Goal: Task Accomplishment & Management: Use online tool/utility

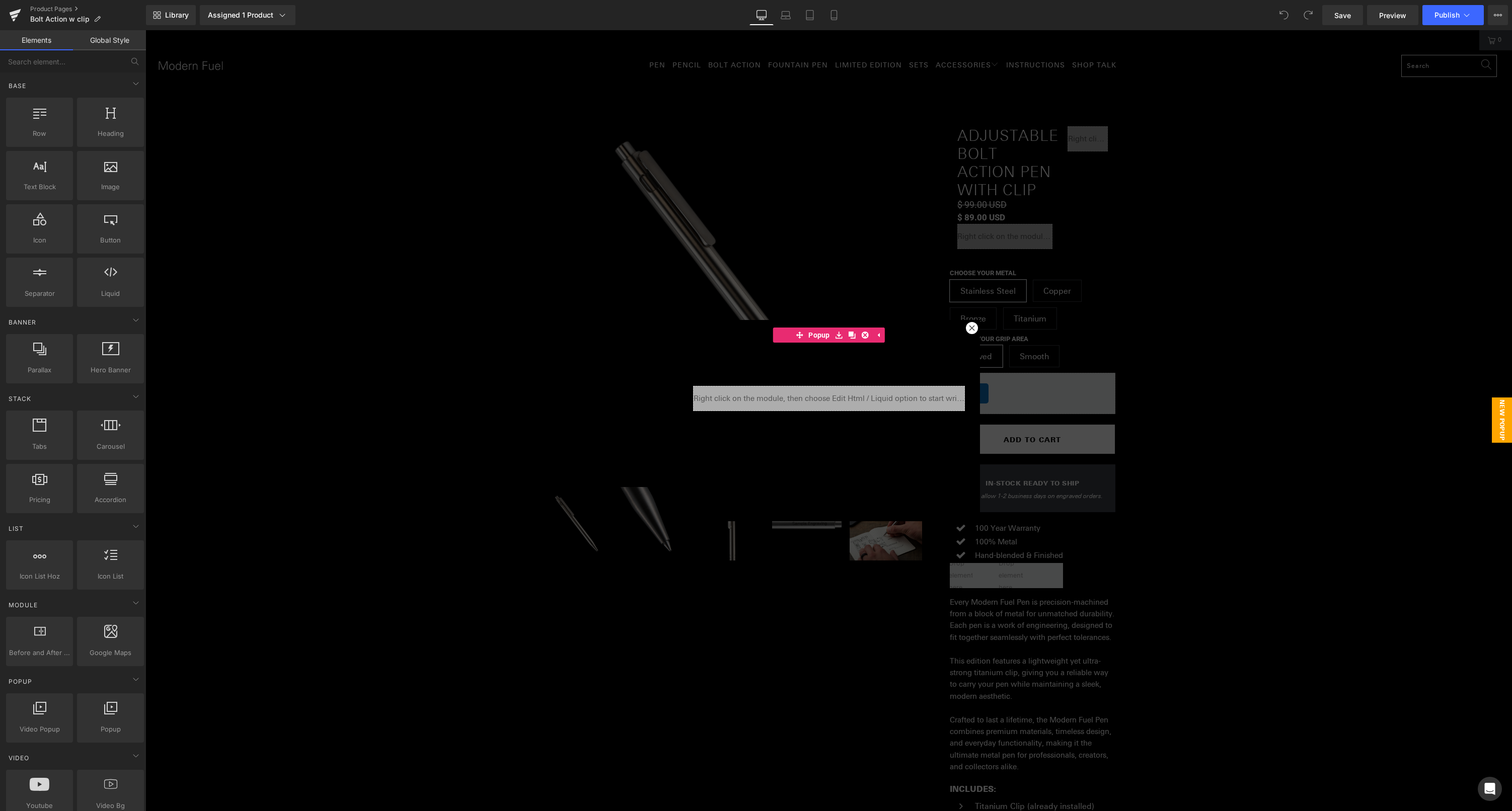
scroll to position [45, 0]
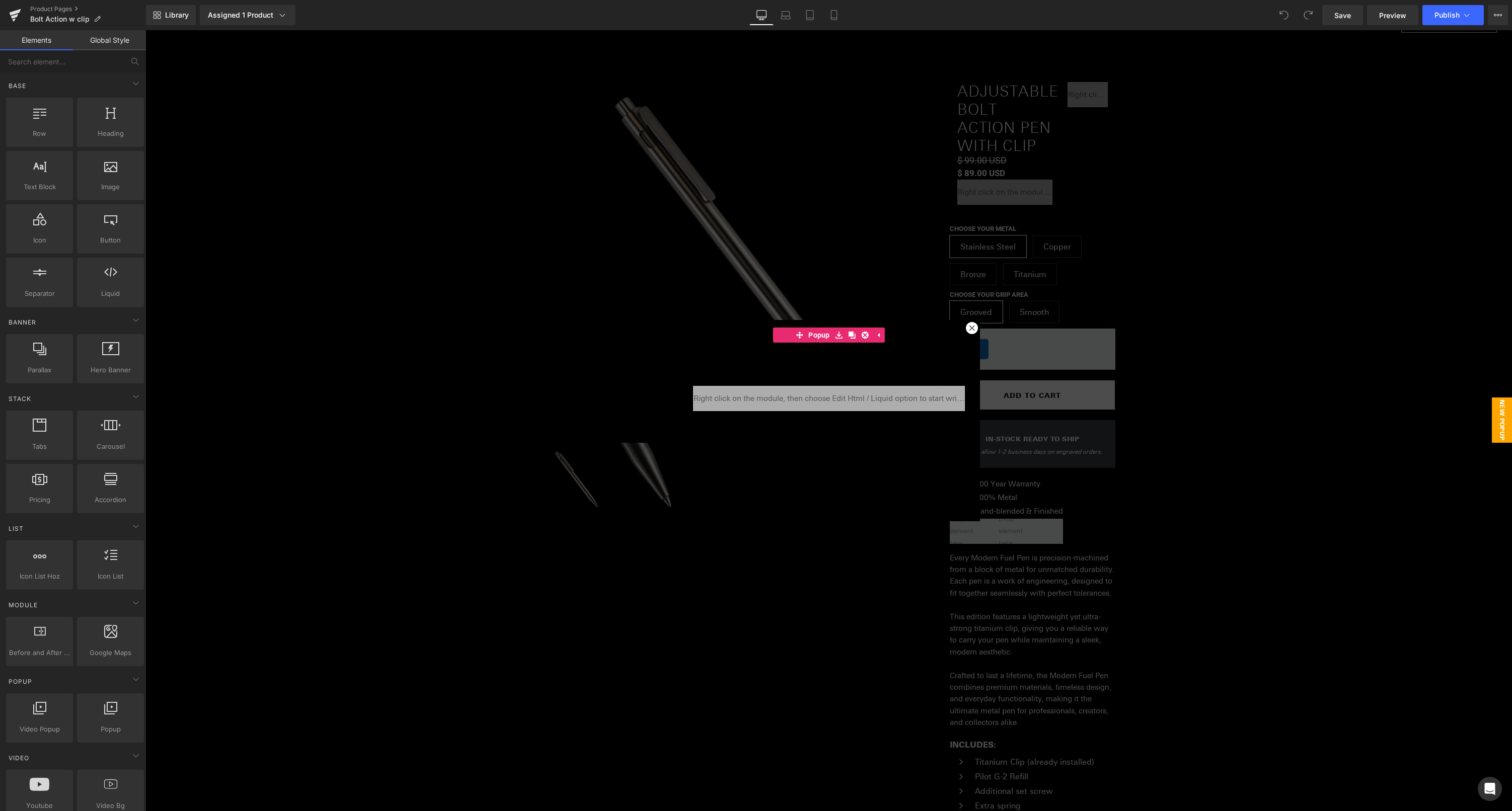
click at [973, 326] on div at bounding box center [971, 328] width 12 height 12
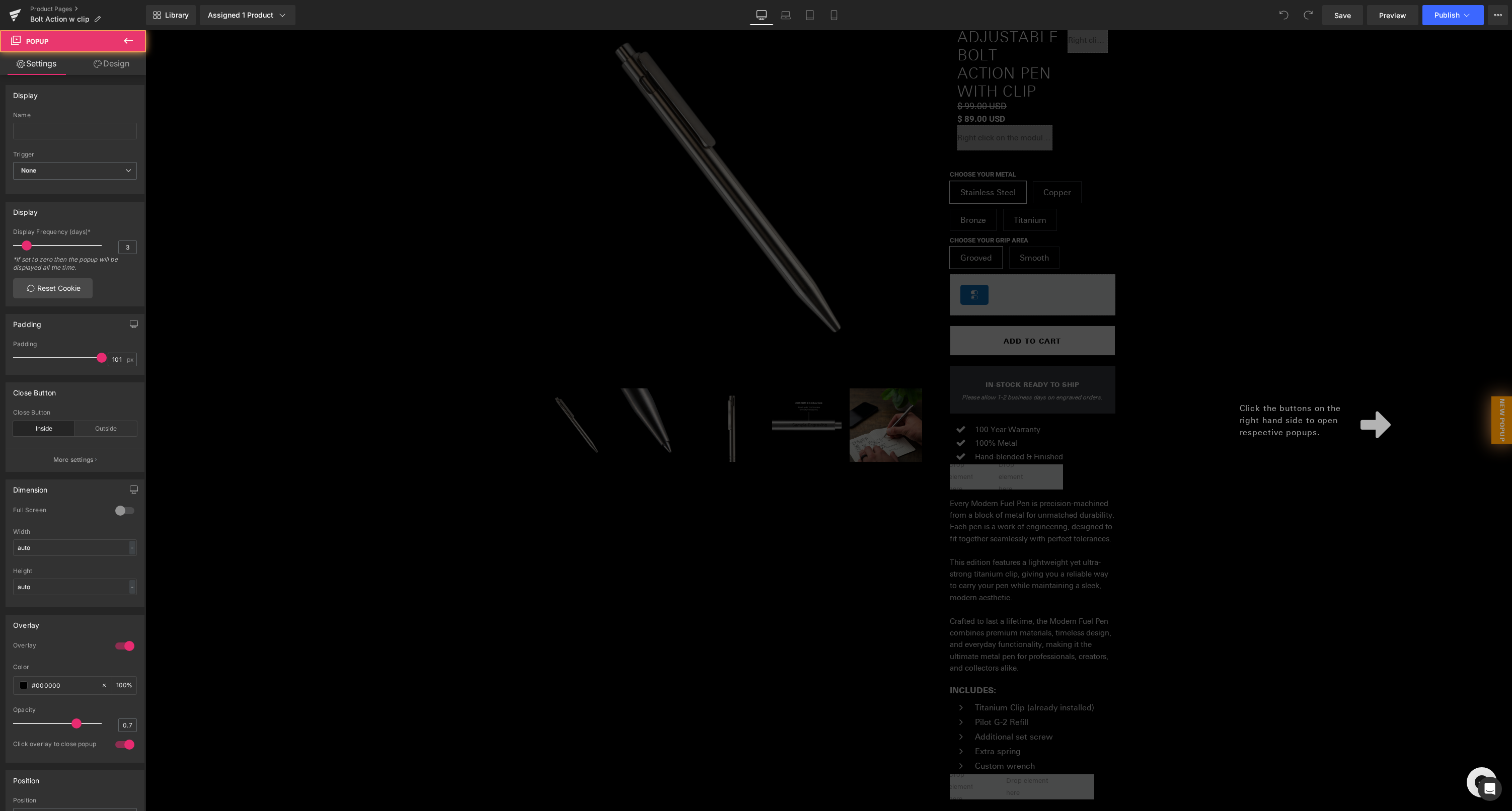
scroll to position [106, 0]
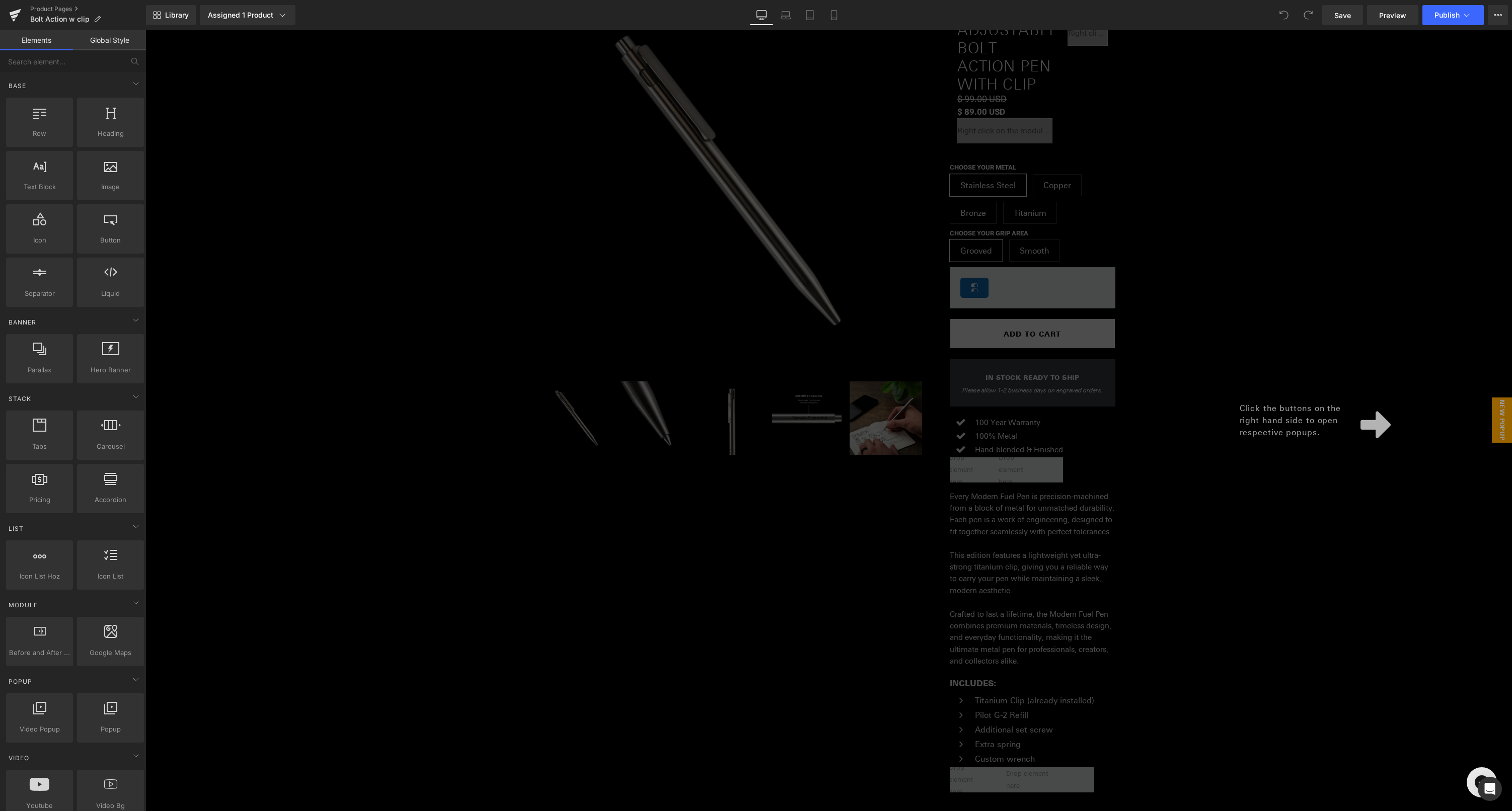
click at [1039, 404] on div "Click the buttons on the right hand side to open respective popups." at bounding box center [829, 421] width 1367 height 781
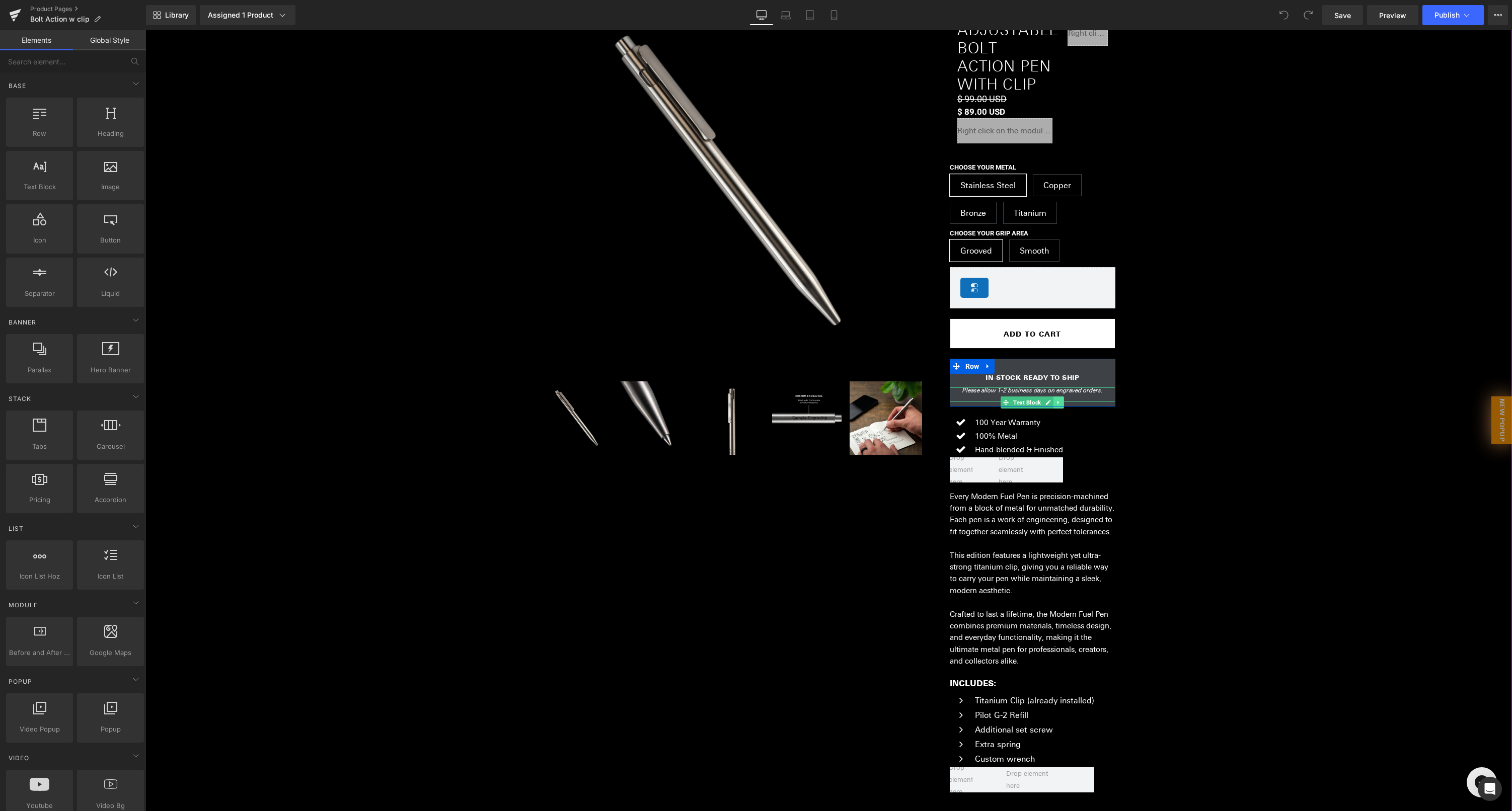
click at [1061, 406] on icon at bounding box center [1058, 402] width 6 height 6
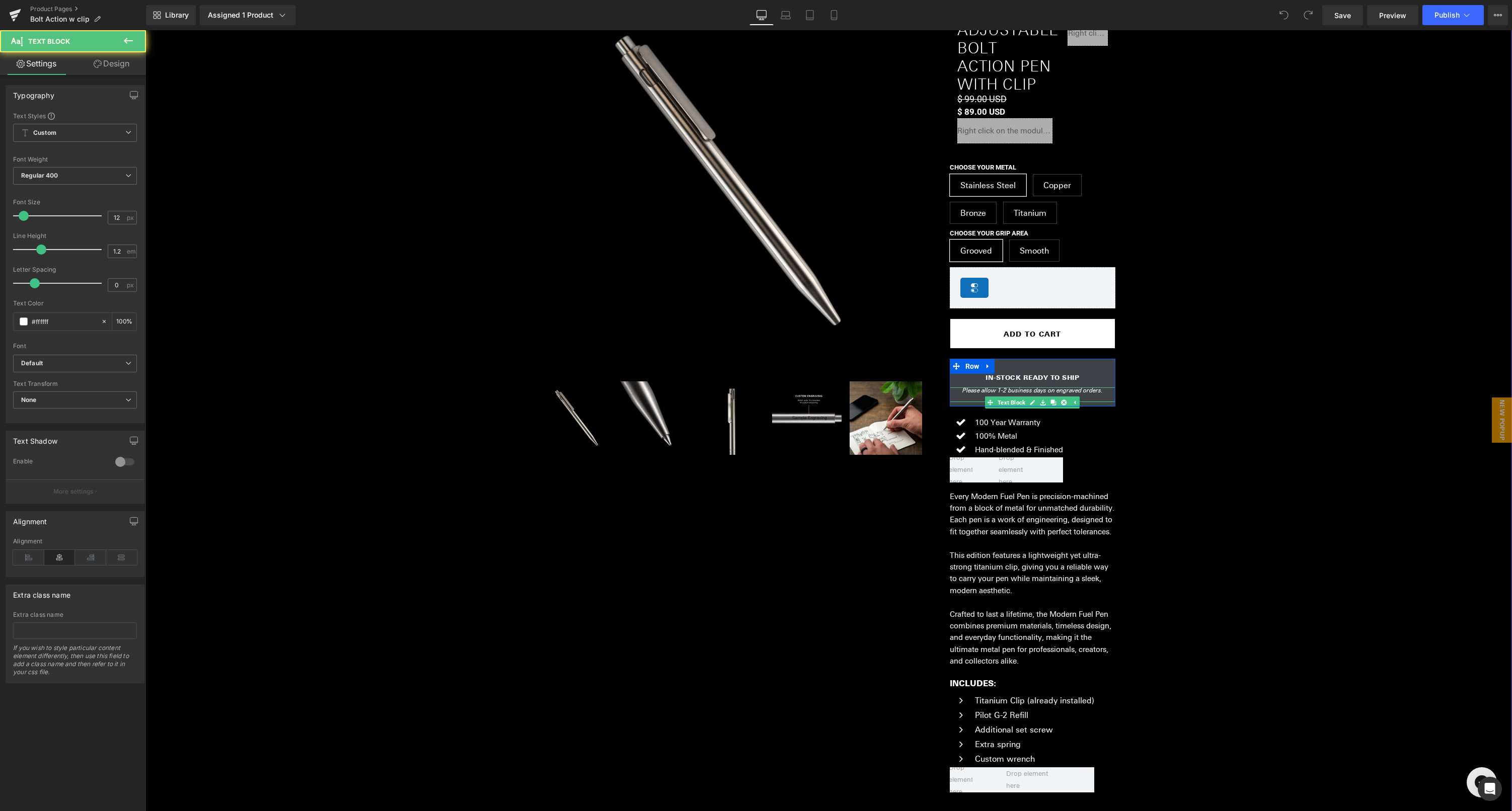
click at [1096, 402] on p "Please allow 1-2 business days on engraved orders." at bounding box center [1032, 394] width 146 height 15
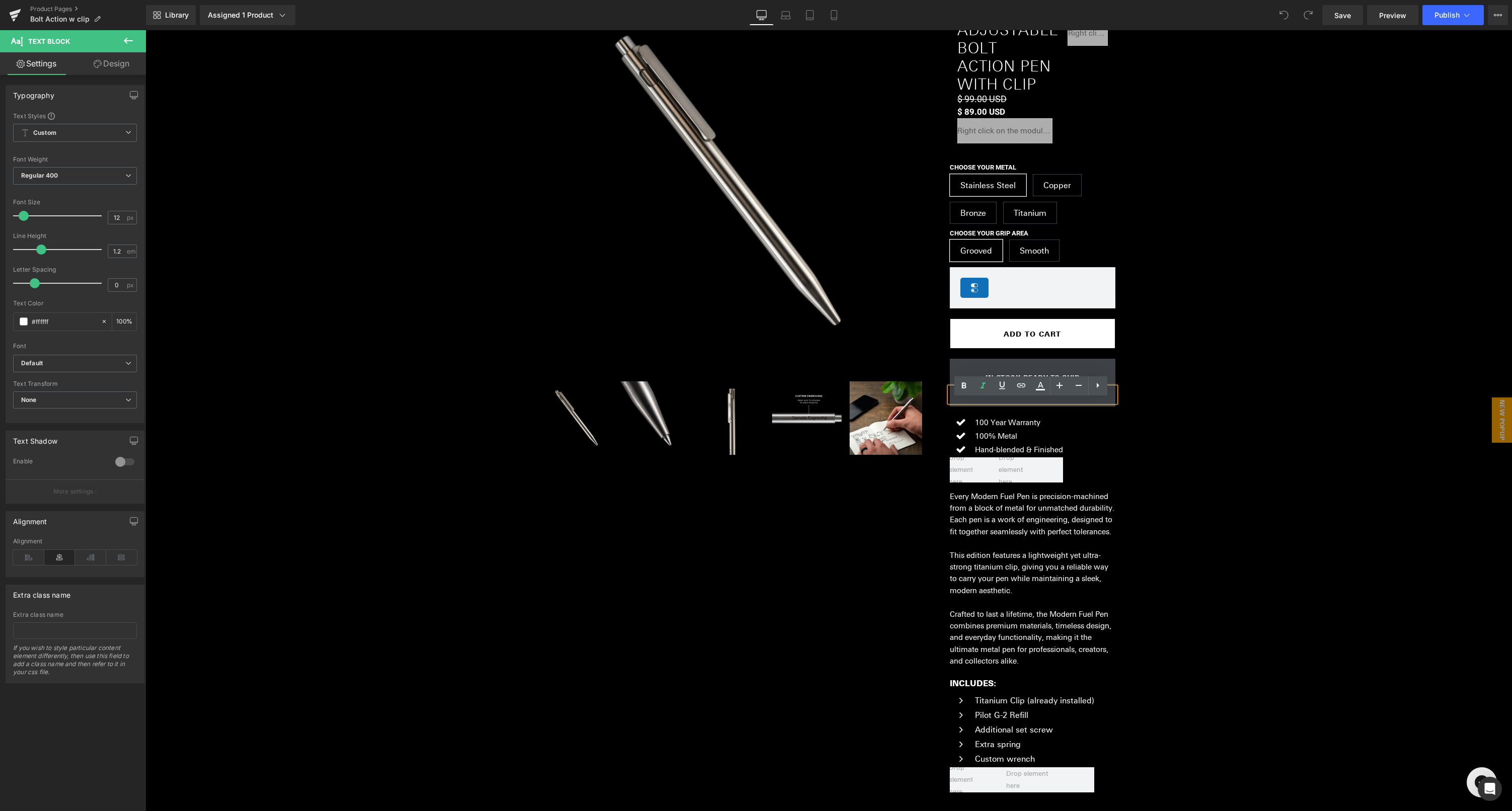
drag, startPoint x: 1080, startPoint y: 417, endPoint x: 1009, endPoint y: 414, distance: 71.1
click at [1009, 402] on p "Please allow 1-2 business days on engraved orders." at bounding box center [1032, 394] width 146 height 15
click at [1009, 394] on icon "Please allow 1-2 business days on engraved orders." at bounding box center [1032, 390] width 141 height 8
click at [1081, 402] on p "Please allow 1-2 business days on engraved orders." at bounding box center [1032, 394] width 146 height 15
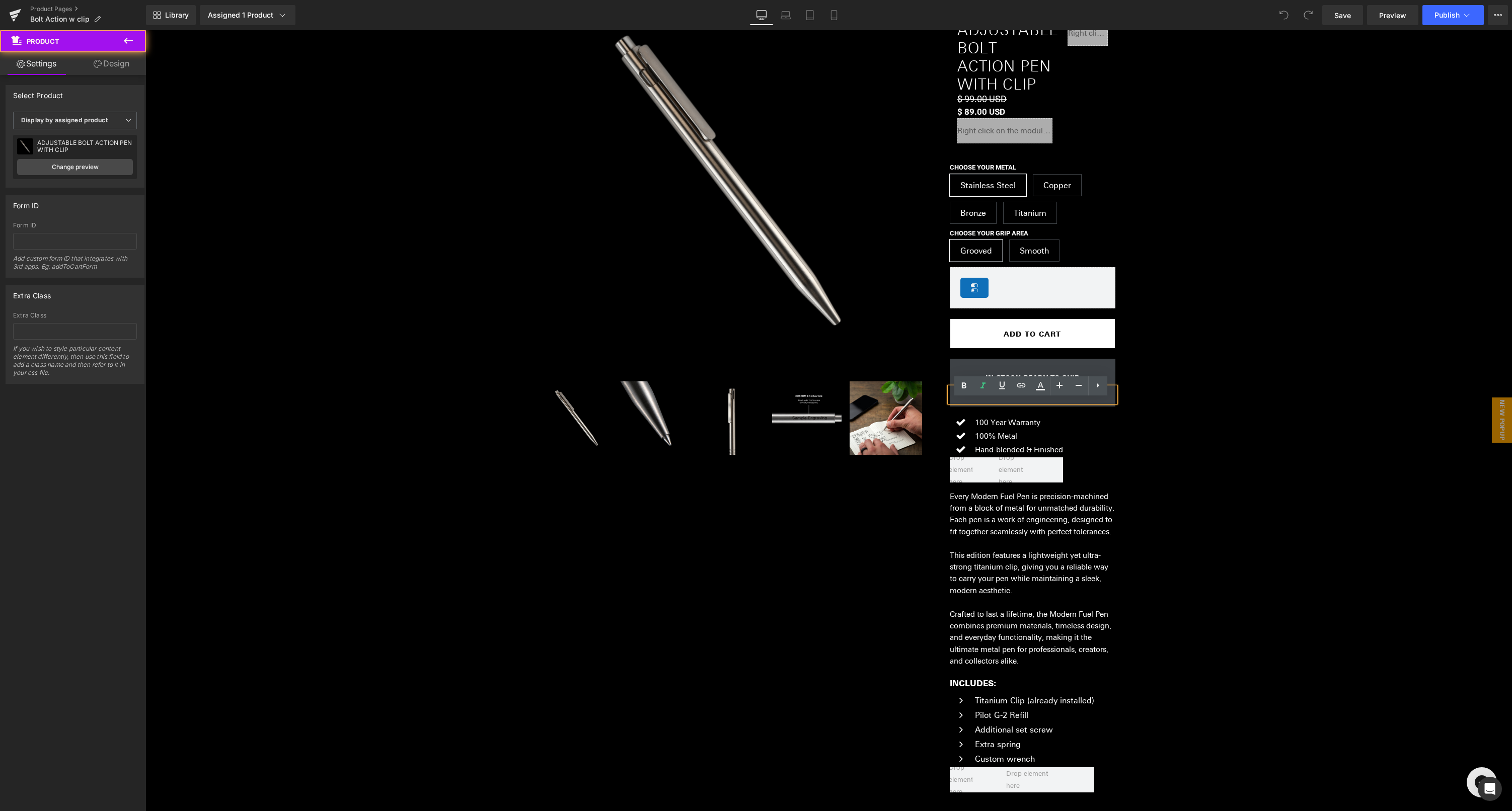
click at [1176, 417] on div "(P) Image ‹" at bounding box center [831, 390] width 1362 height 830
click at [1195, 421] on div "(P) Image ‹" at bounding box center [831, 390] width 1362 height 830
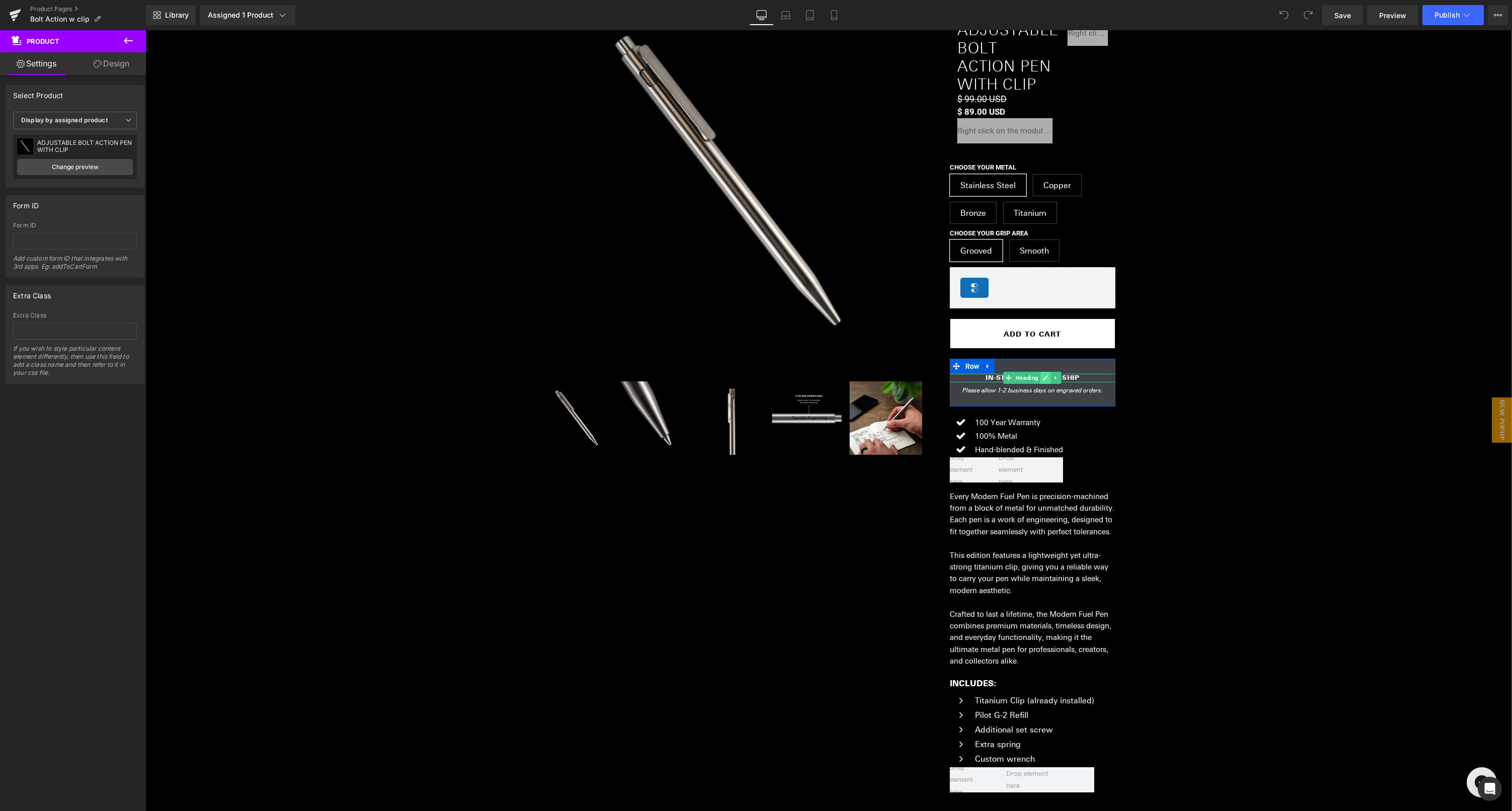
click at [1044, 381] on icon at bounding box center [1046, 378] width 6 height 6
click at [1076, 382] on b "IN-STOCK READY TO SHIP" at bounding box center [1032, 377] width 94 height 9
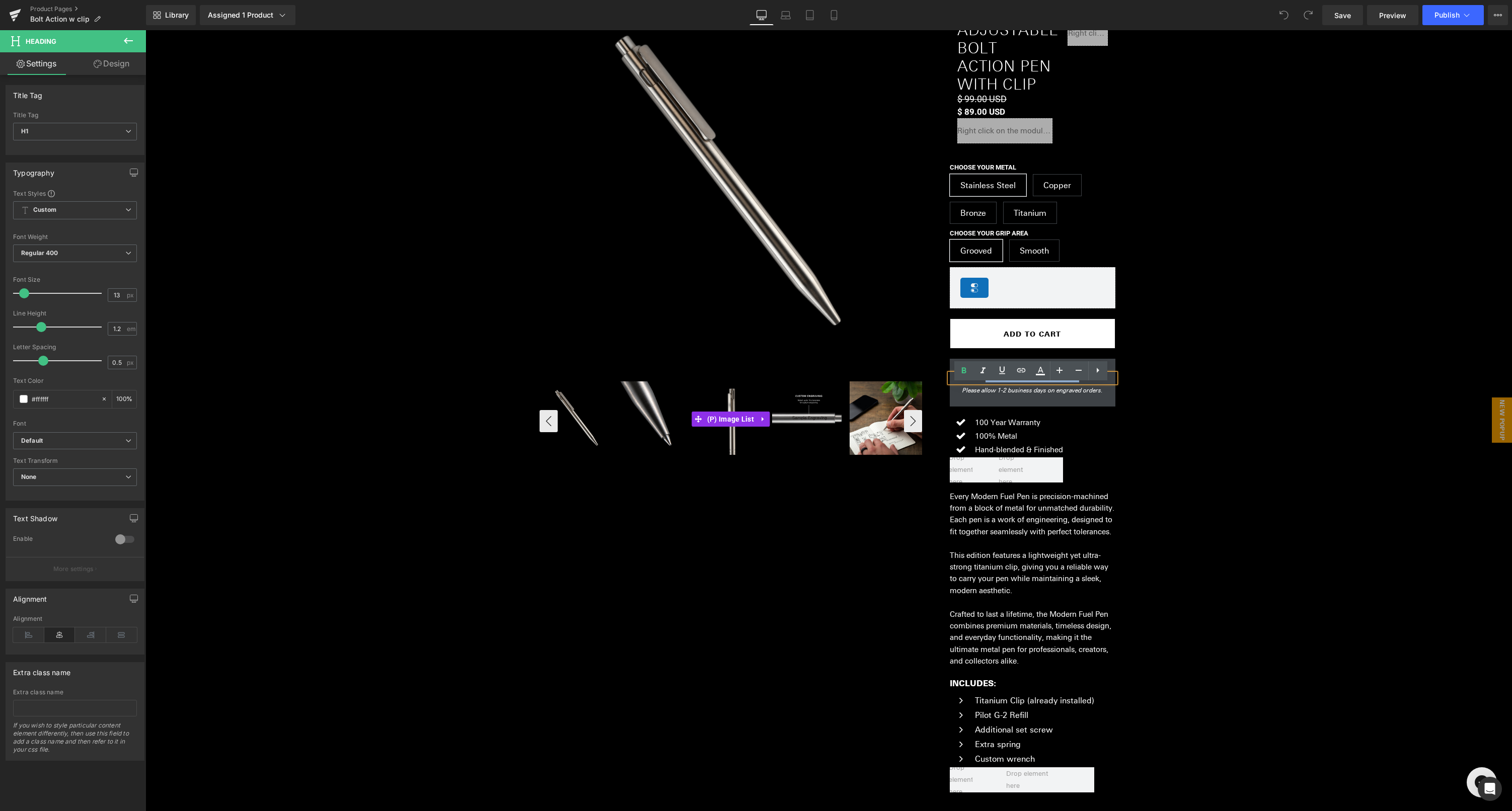
drag, startPoint x: 1097, startPoint y: 388, endPoint x: 916, endPoint y: 390, distance: 181.0
click at [916, 390] on div "(P) Image ‹" at bounding box center [831, 390] width 604 height 830
click at [1148, 401] on div "(P) Image ‹" at bounding box center [831, 390] width 1362 height 830
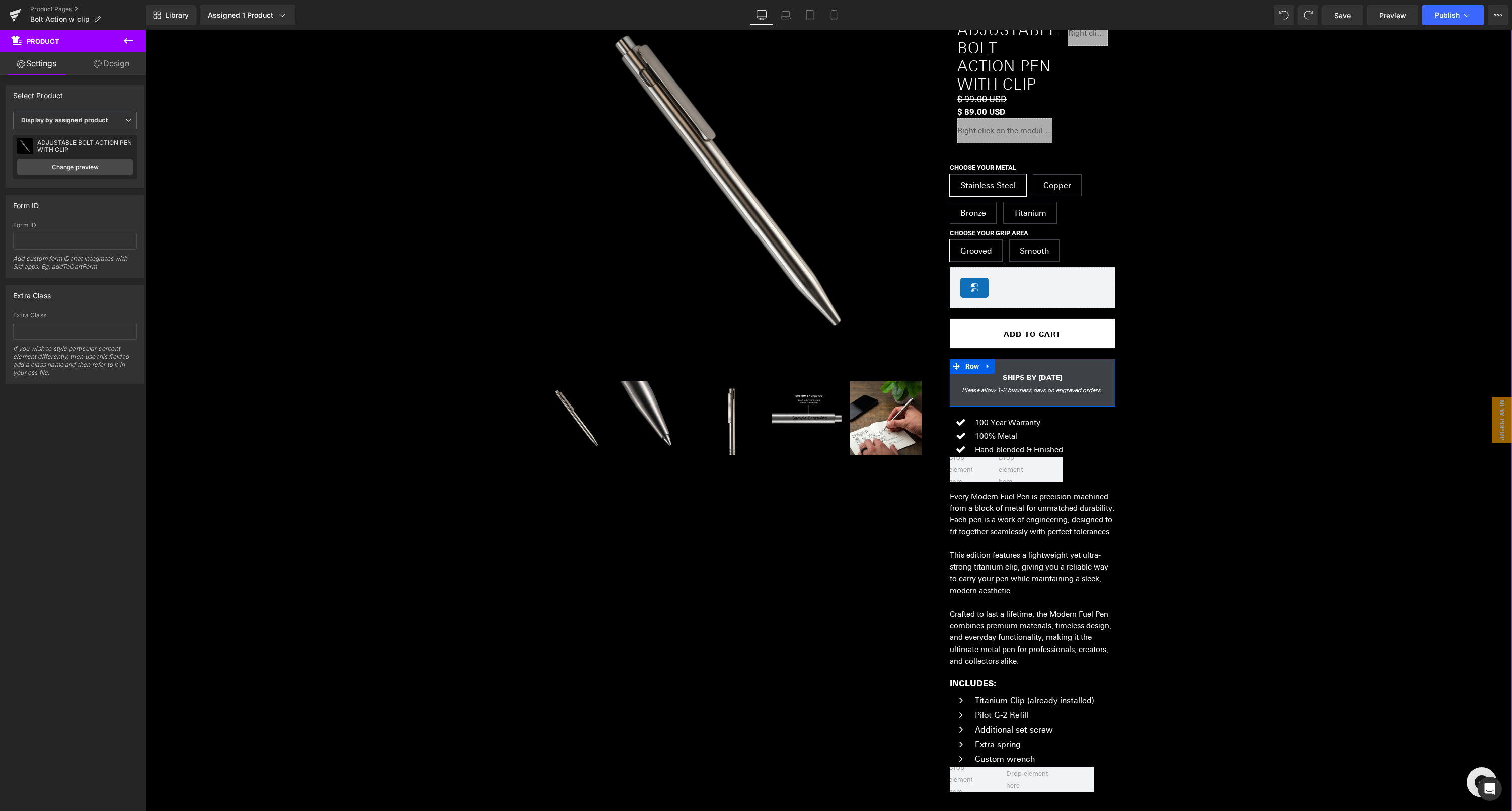
click at [1035, 409] on link at bounding box center [1032, 402] width 11 height 12
click at [1011, 394] on icon "Please allow 1-2 business days on engraved orders." at bounding box center [1032, 390] width 141 height 8
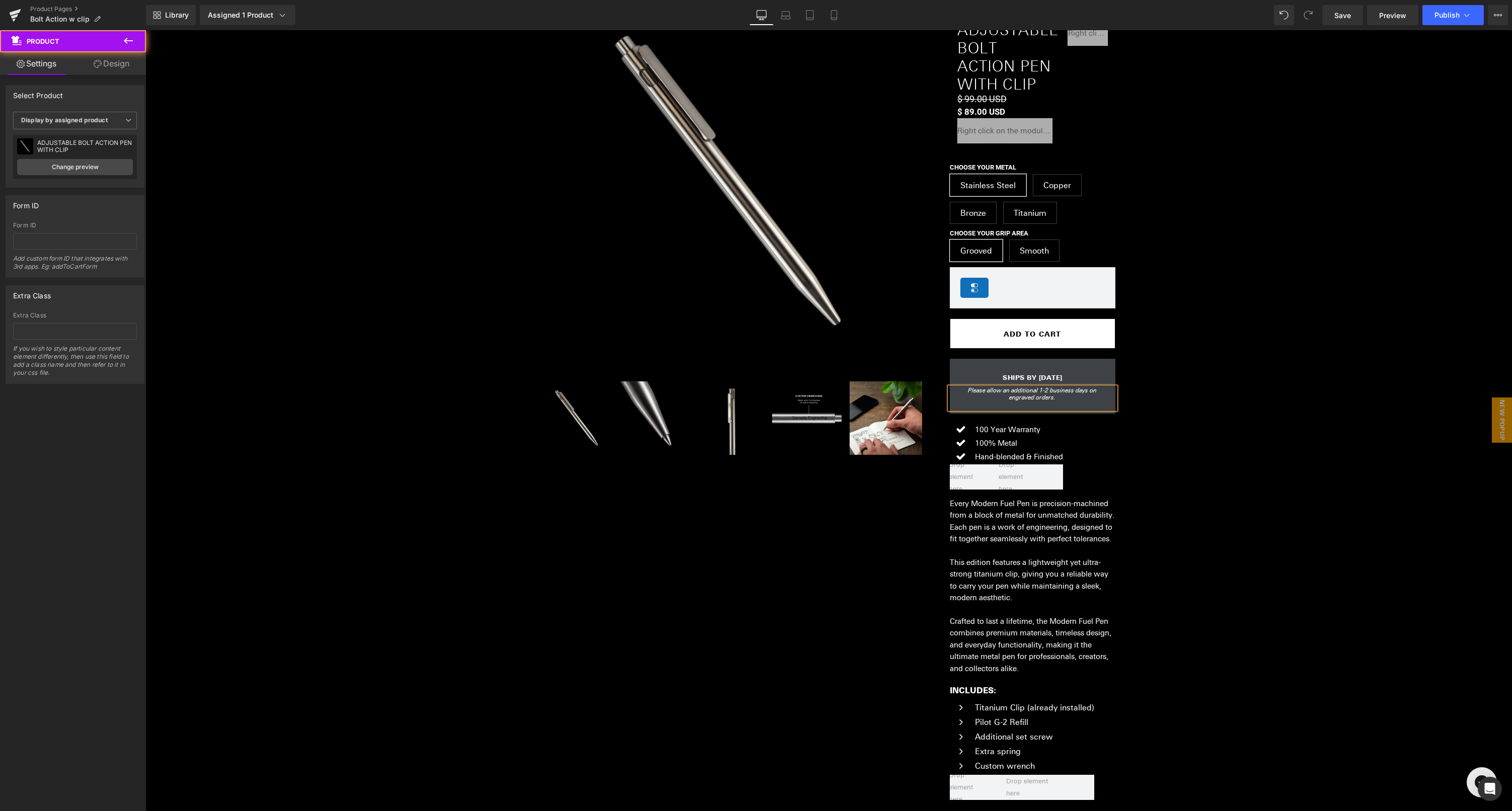
click at [1261, 404] on div "(P) Image ‹" at bounding box center [831, 394] width 1362 height 838
click at [1447, 23] on button "Publish" at bounding box center [1452, 15] width 61 height 20
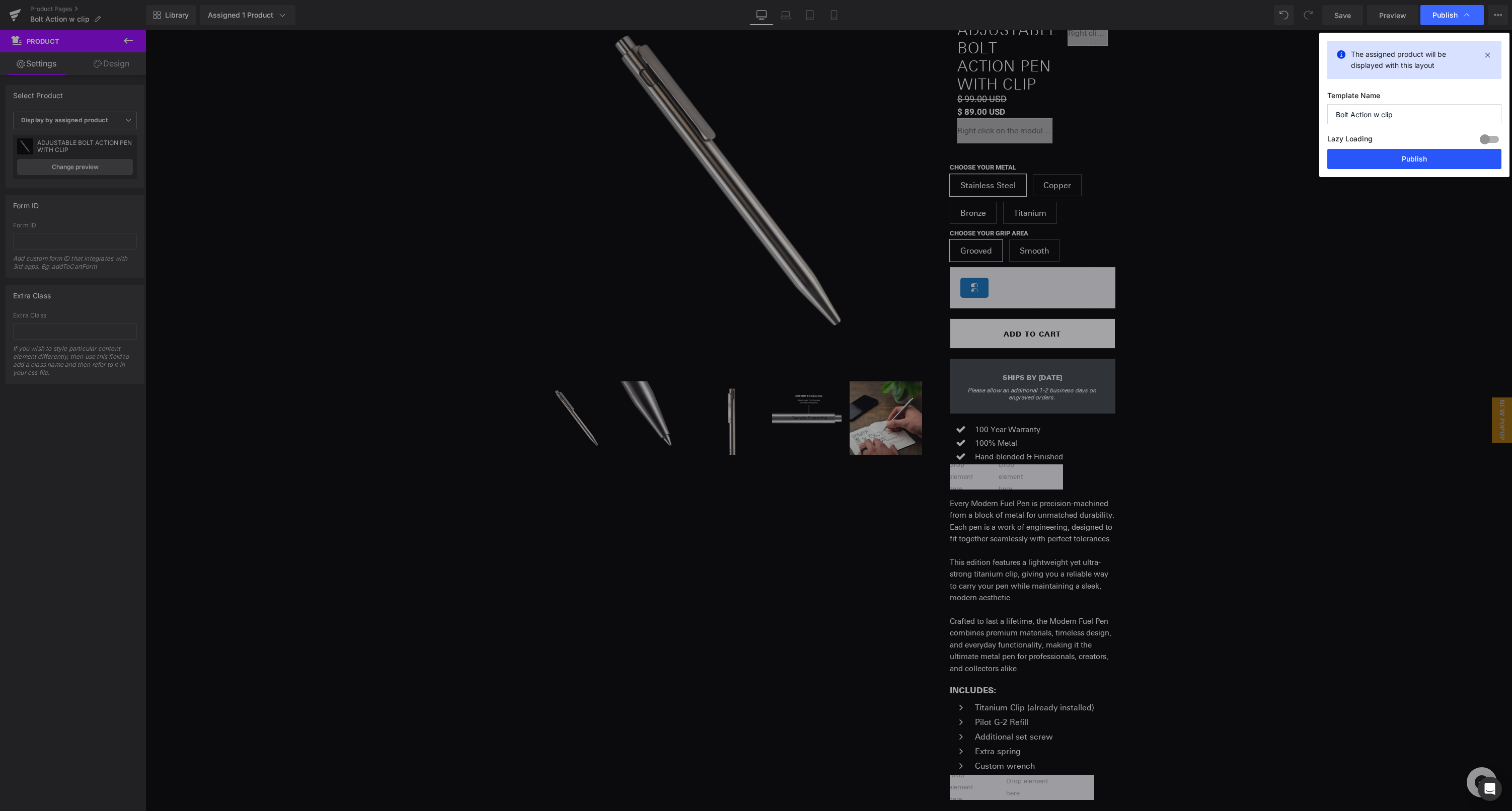
click at [1408, 164] on button "Publish" at bounding box center [1414, 159] width 174 height 20
